Goal: Task Accomplishment & Management: Use online tool/utility

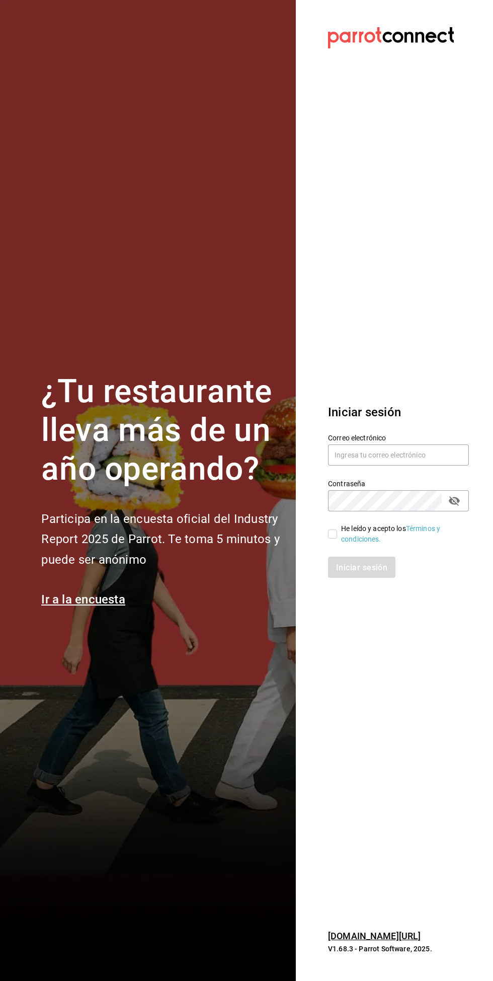
click at [405, 487] on label "Contraseña" at bounding box center [398, 483] width 141 height 7
type input "Erick.riv@gmail.com"
click at [355, 543] on font "Términos y condiciones." at bounding box center [390, 534] width 99 height 19
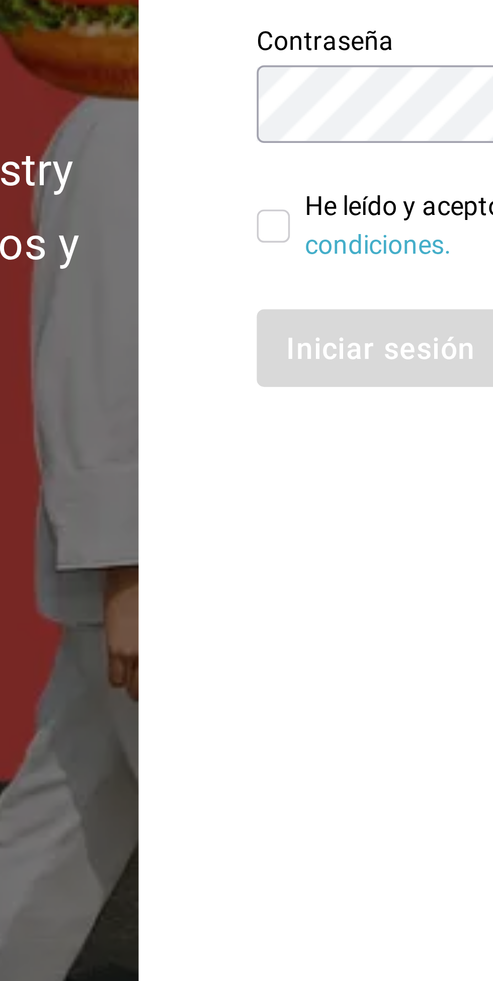
click at [335, 539] on input "He leído y acepto los Términos y condiciones." at bounding box center [332, 534] width 9 height 9
checkbox input "true"
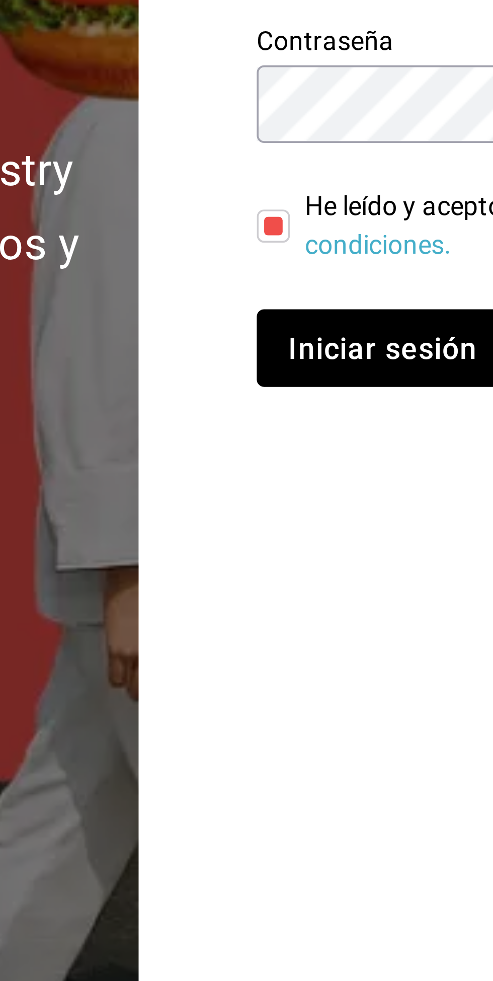
click at [368, 572] on font "Iniciar sesión" at bounding box center [362, 567] width 51 height 10
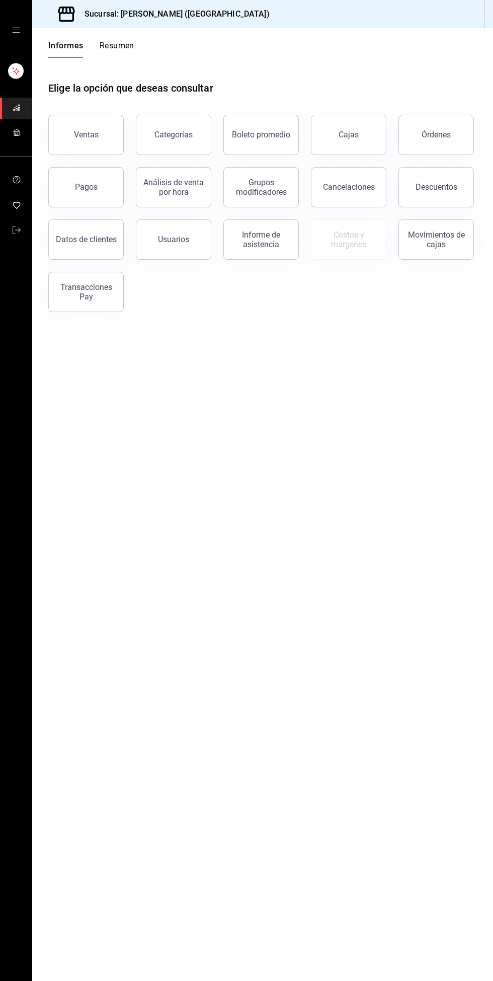
click at [277, 244] on font "Informe de asistencia" at bounding box center [261, 239] width 38 height 19
